Goal: Task Accomplishment & Management: Use online tool/utility

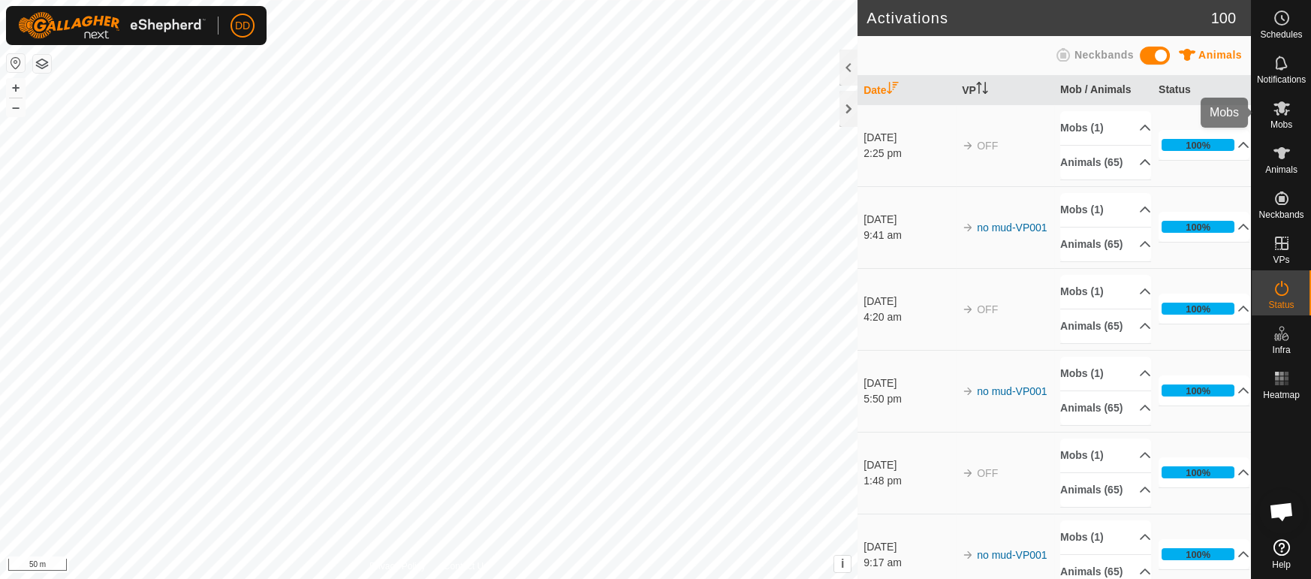
scroll to position [3397, 0]
click at [1283, 113] on icon at bounding box center [1282, 108] width 18 height 18
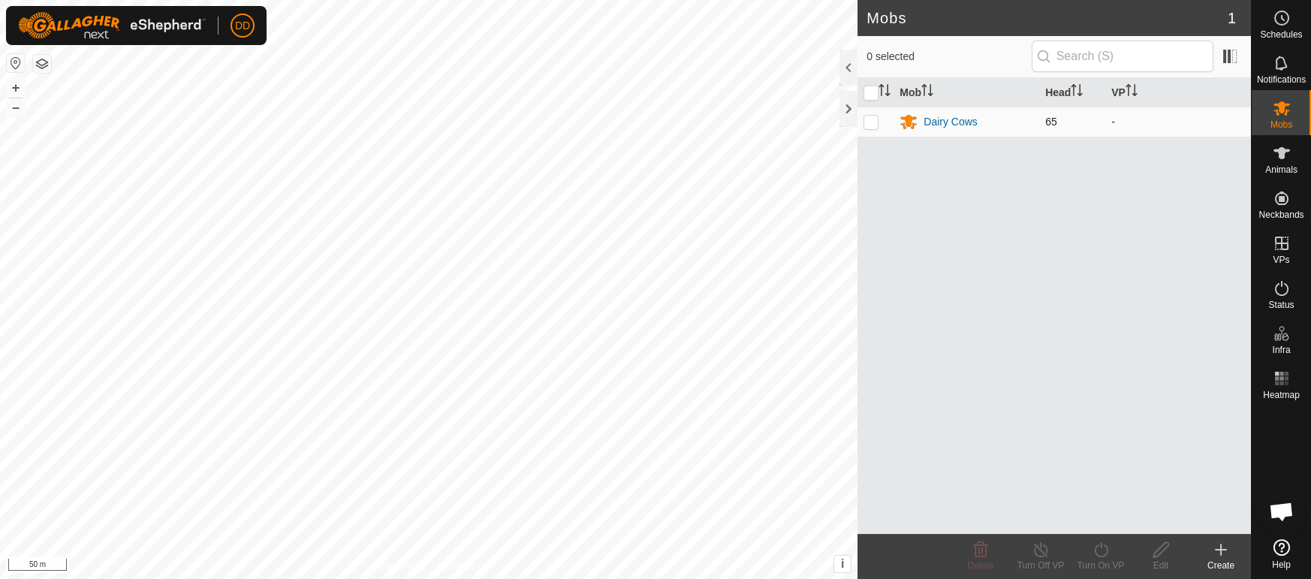
click at [867, 118] on p-checkbox at bounding box center [870, 122] width 15 height 12
checkbox input "true"
click at [1100, 552] on icon at bounding box center [1101, 550] width 19 height 18
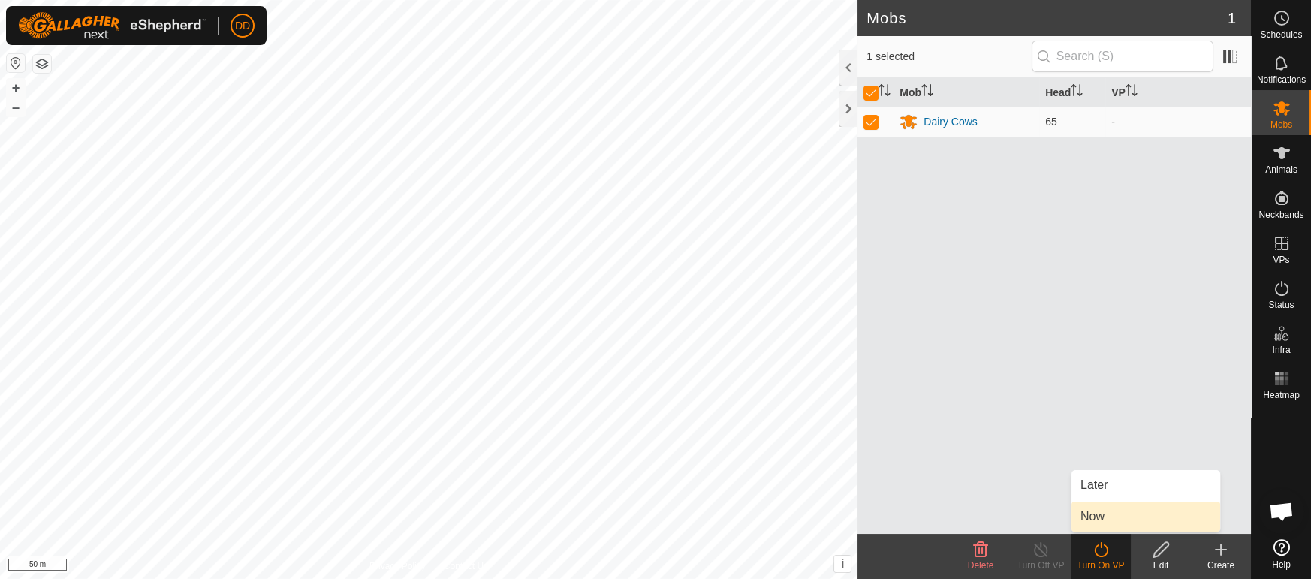
click at [1092, 523] on link "Now" at bounding box center [1145, 517] width 149 height 30
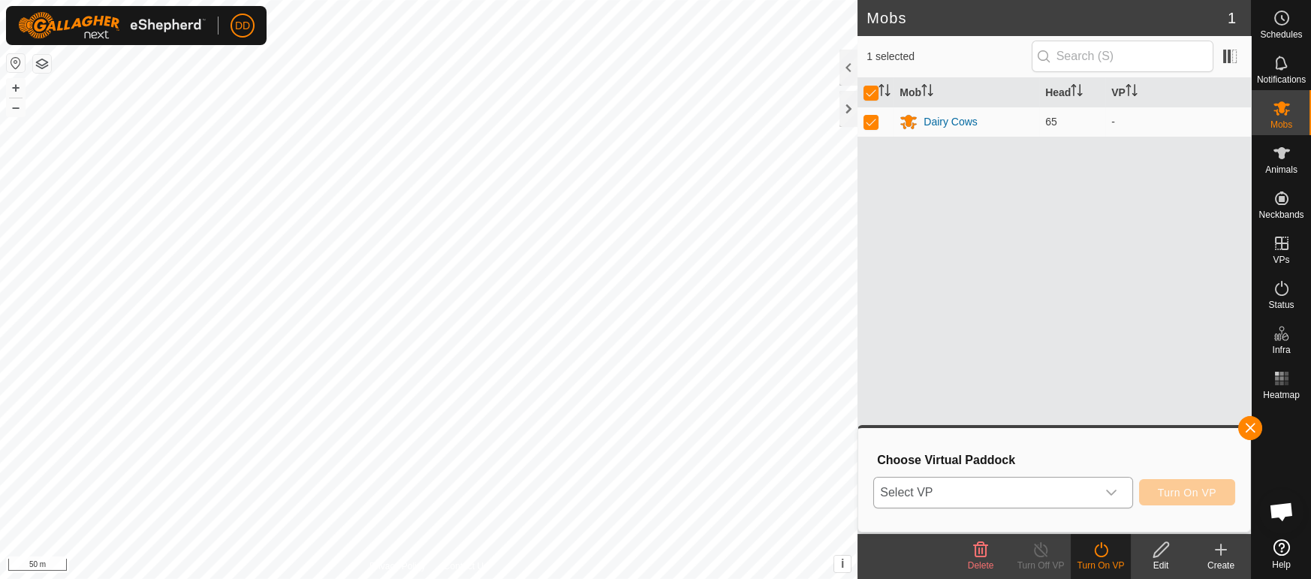
click at [913, 491] on span "Select VP" at bounding box center [984, 492] width 221 height 30
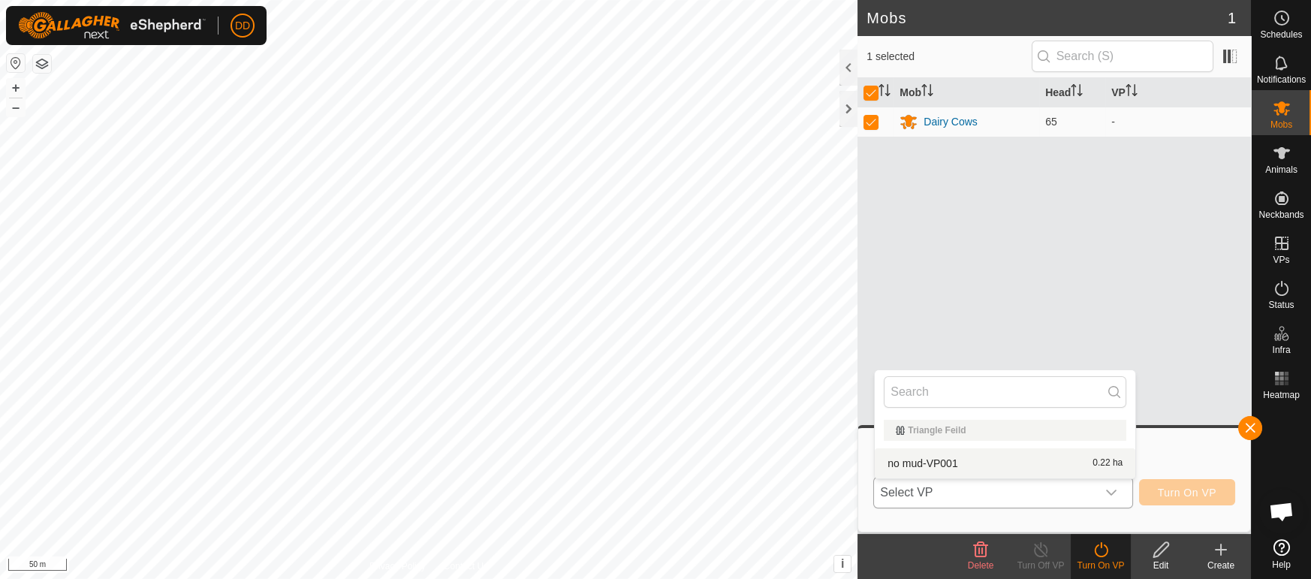
click at [906, 459] on li "no mud-VP001 0.22 ha" at bounding box center [1005, 463] width 261 height 30
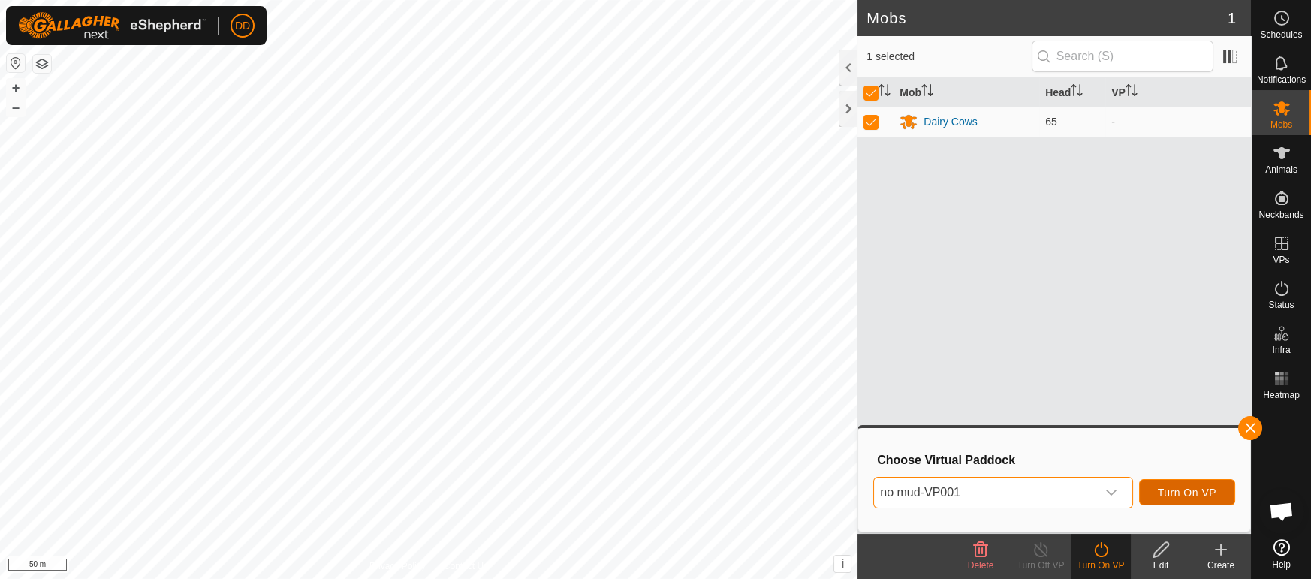
click at [1199, 494] on span "Turn On VP" at bounding box center [1187, 492] width 59 height 12
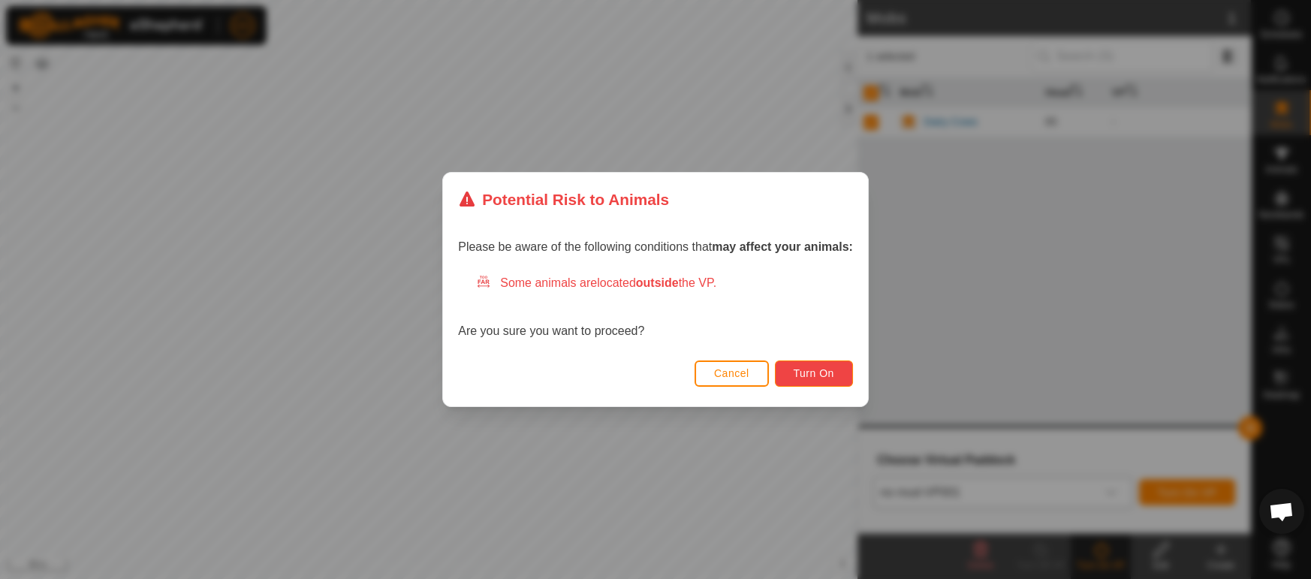
click at [796, 378] on span "Turn On" at bounding box center [814, 373] width 41 height 12
